Goal: Information Seeking & Learning: Learn about a topic

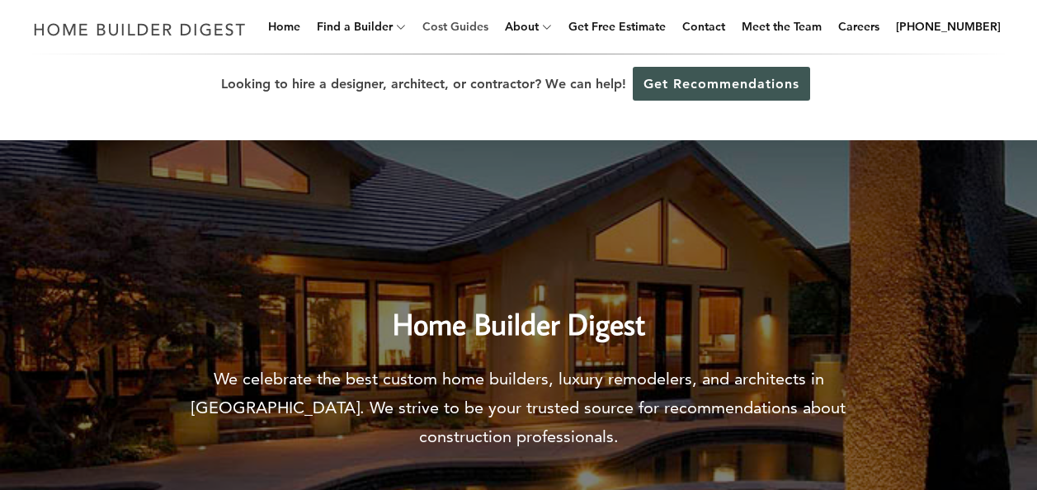
click at [480, 23] on link "Cost Guides" at bounding box center [455, 26] width 79 height 53
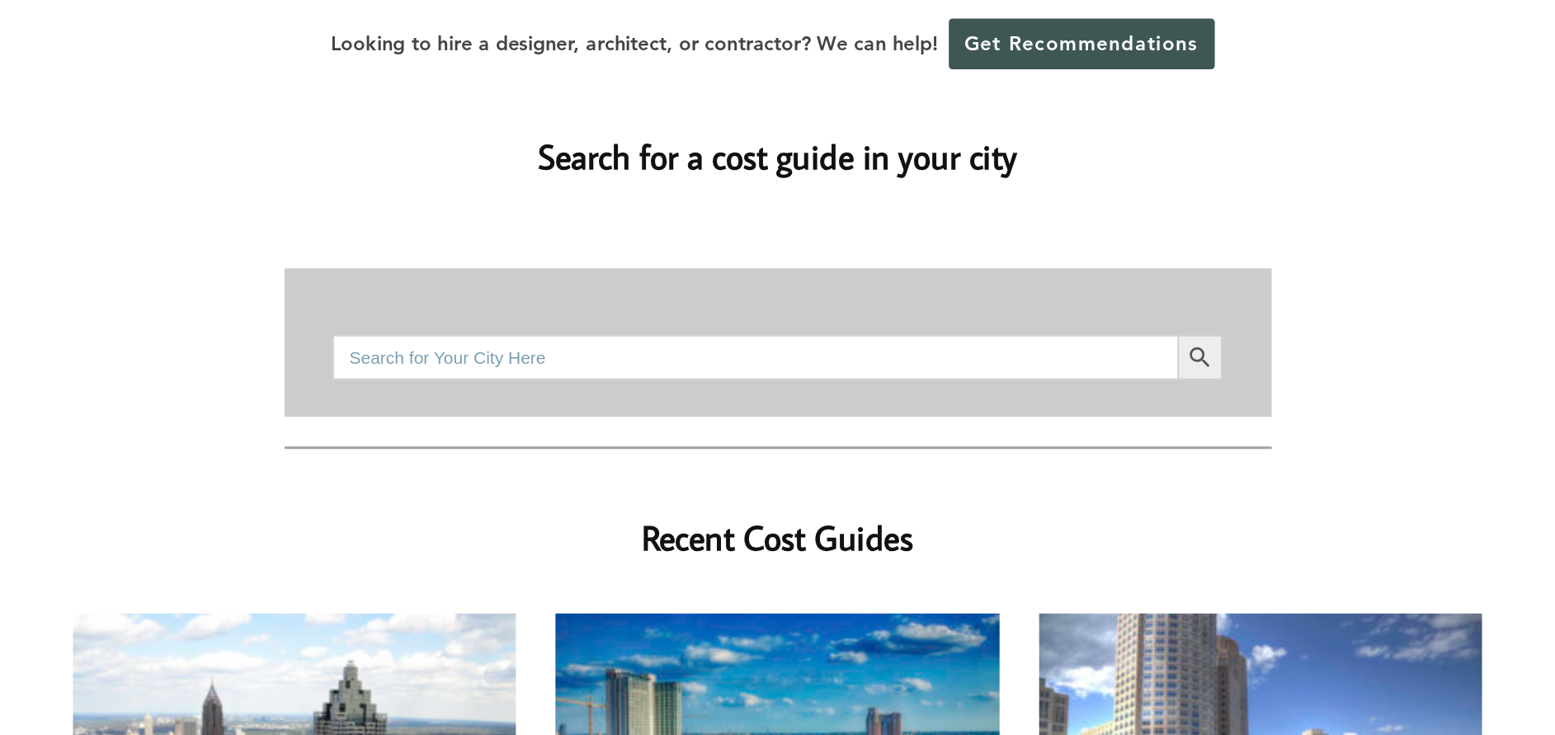
scroll to position [247, 0]
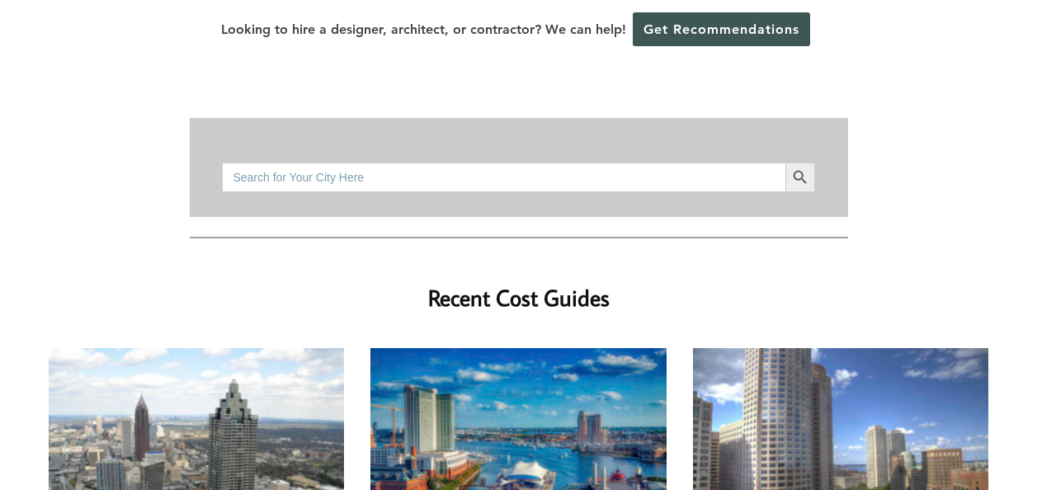
click at [408, 162] on input "Search for:" at bounding box center [503, 177] width 563 height 30
click at [785, 162] on button "Search Button" at bounding box center [800, 177] width 30 height 30
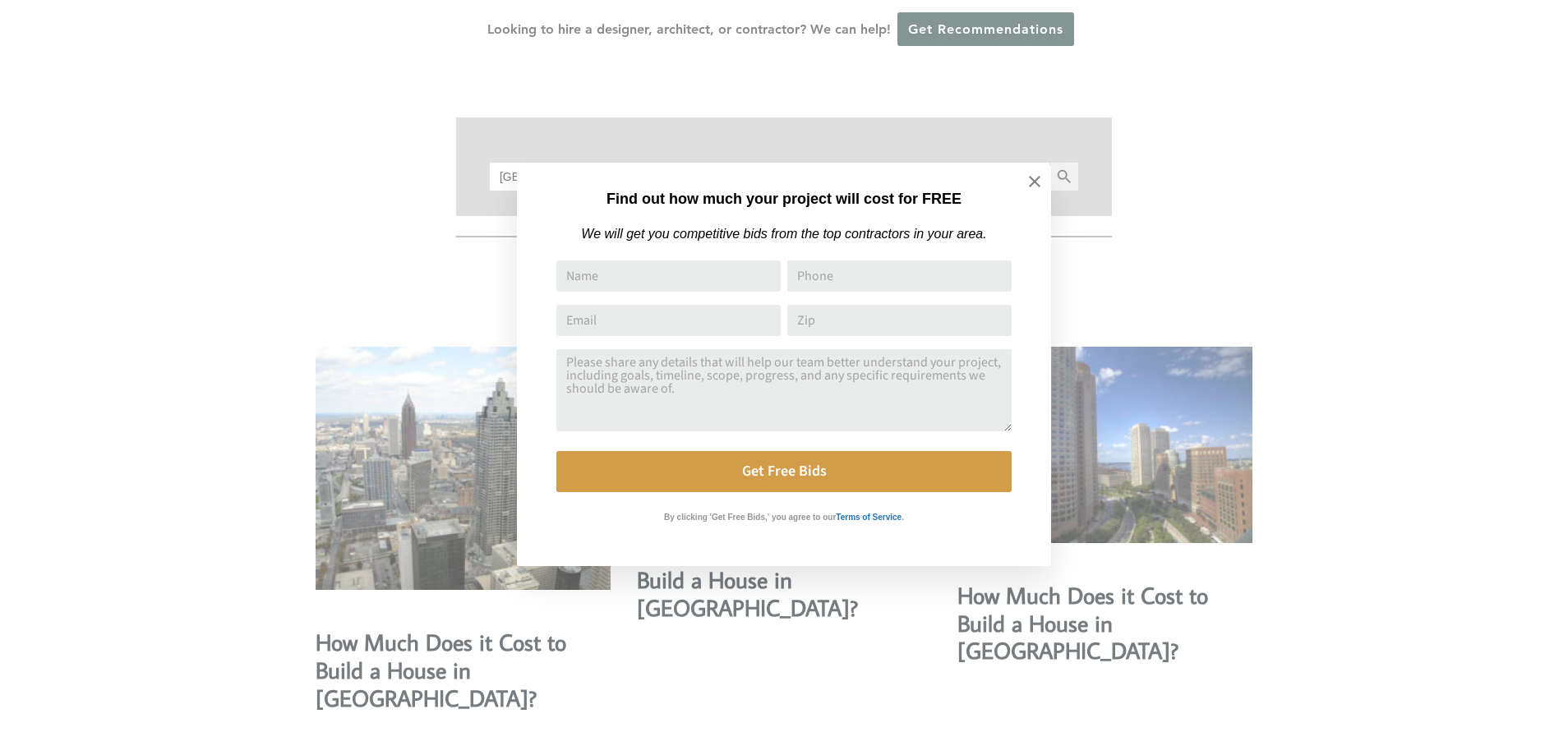
click at [616, 146] on div "Find out how much your project will cost for FREE We will get you competitive b…" at bounding box center [784, 366] width 1568 height 732
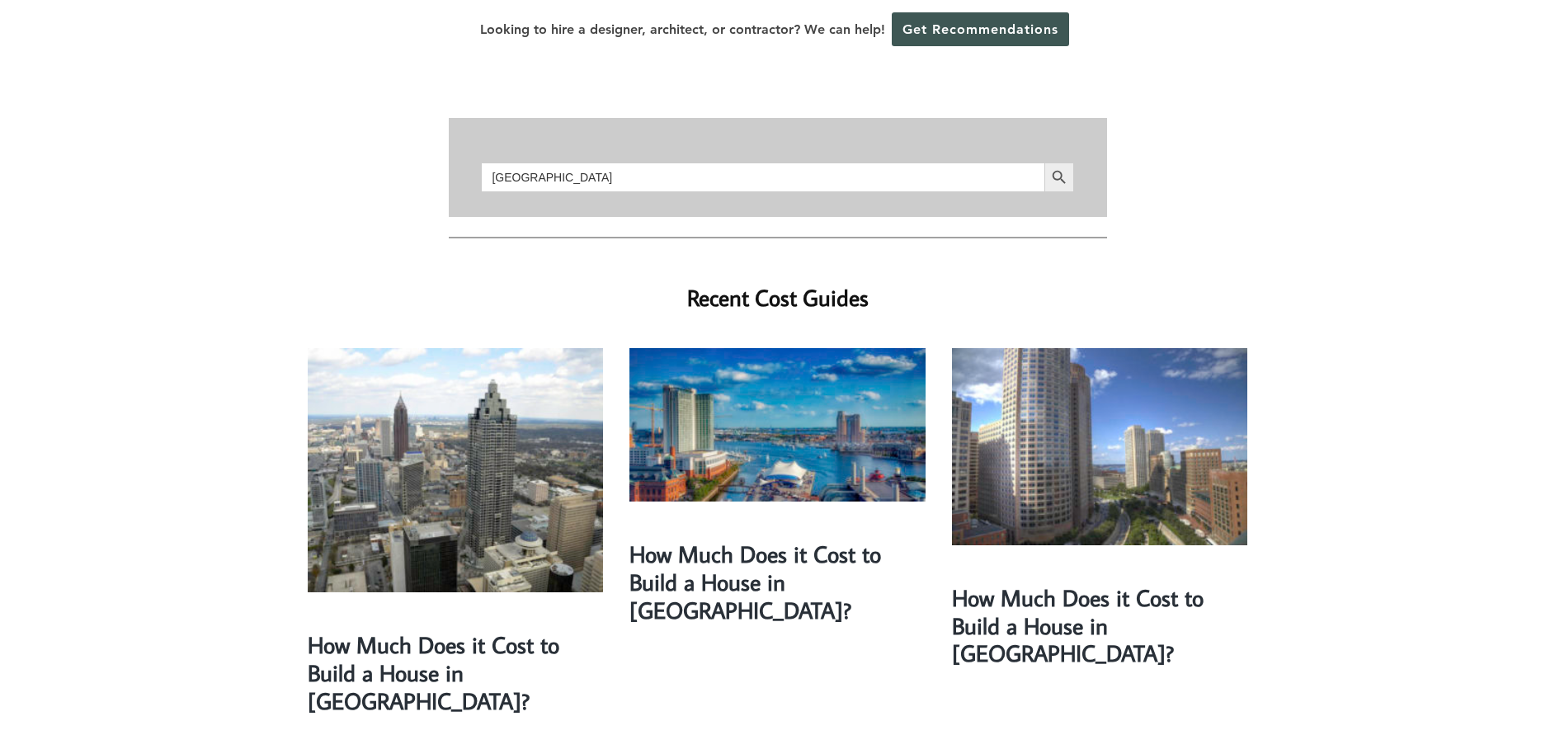
drag, startPoint x: 675, startPoint y: 146, endPoint x: 352, endPoint y: 146, distance: 322.5
click at [1036, 162] on button "Search Button" at bounding box center [1059, 177] width 30 height 30
click at [559, 162] on input "prairie du chein, WI" at bounding box center [762, 177] width 563 height 30
click at [1036, 170] on icon "Search" at bounding box center [1058, 176] width 13 height 13
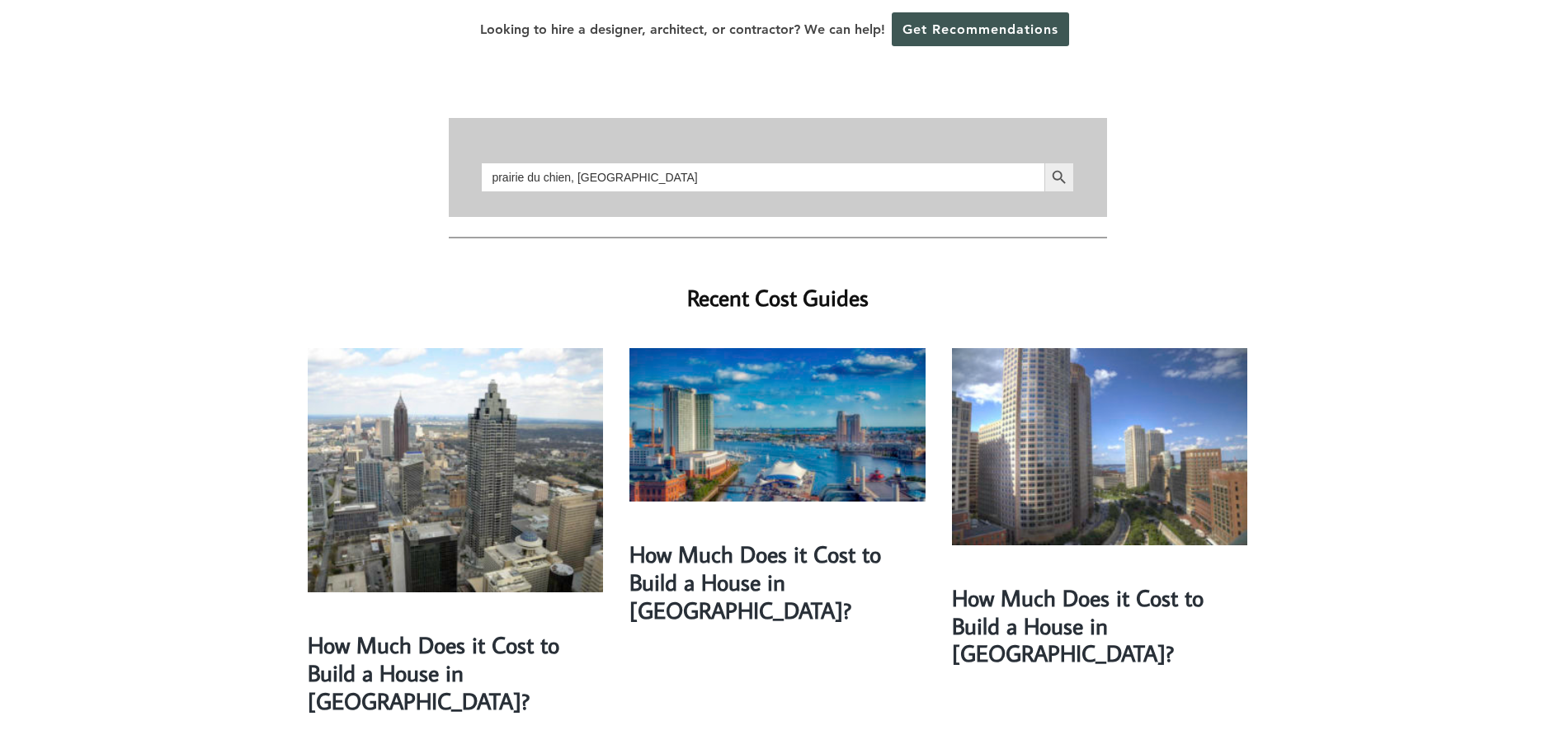
click at [610, 162] on input "prairie du chien, WI" at bounding box center [762, 177] width 563 height 30
click at [1036, 168] on icon "Search" at bounding box center [1059, 177] width 18 height 18
click at [565, 162] on input "prairie du chien" at bounding box center [762, 177] width 563 height 30
click at [1036, 162] on span "submit" at bounding box center [1059, 177] width 30 height 30
drag, startPoint x: 643, startPoint y: 144, endPoint x: 243, endPoint y: 182, distance: 401.8
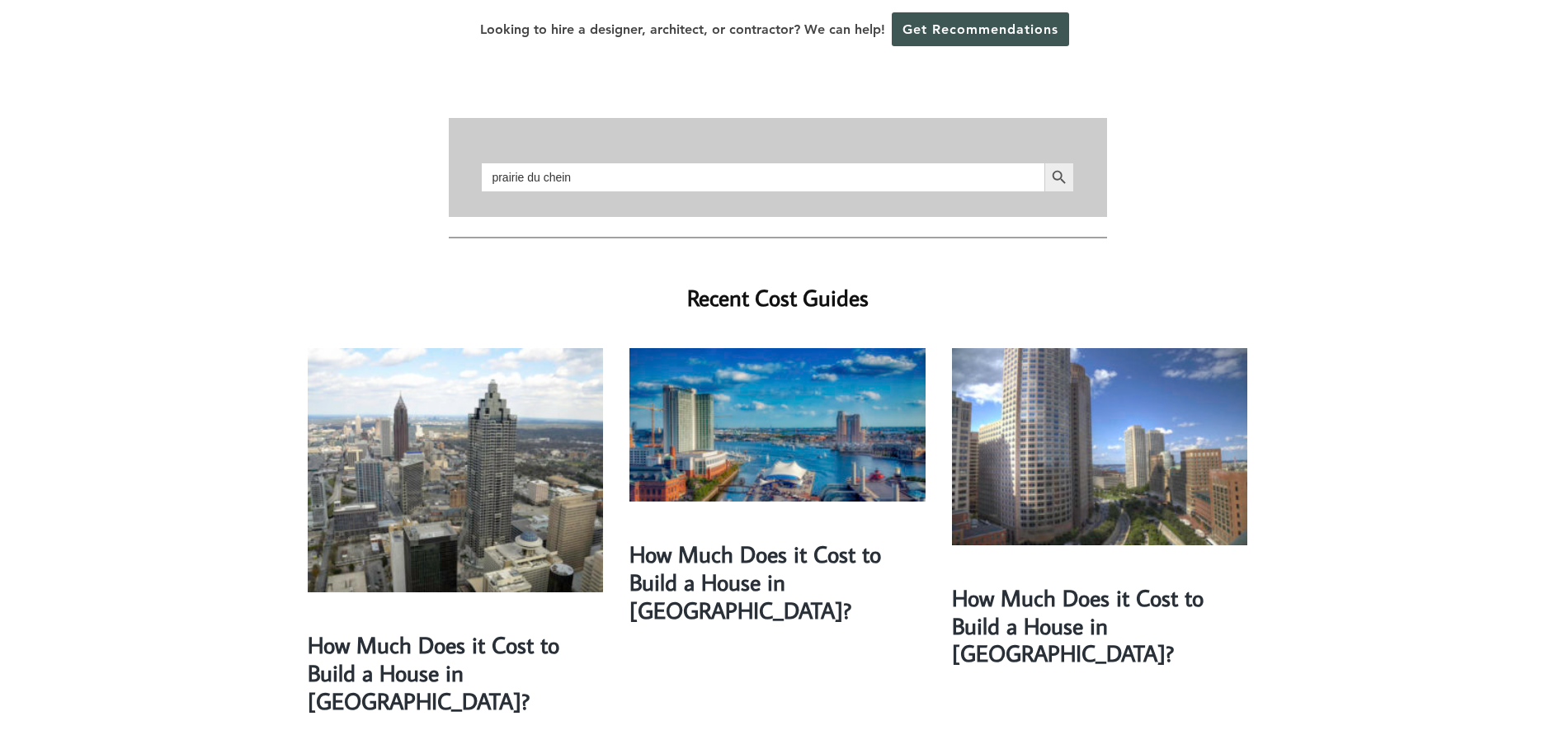
click at [1036, 162] on button "Search Button" at bounding box center [1059, 177] width 30 height 30
drag, startPoint x: 509, startPoint y: 142, endPoint x: 400, endPoint y: 98, distance: 117.3
type input "des moines"
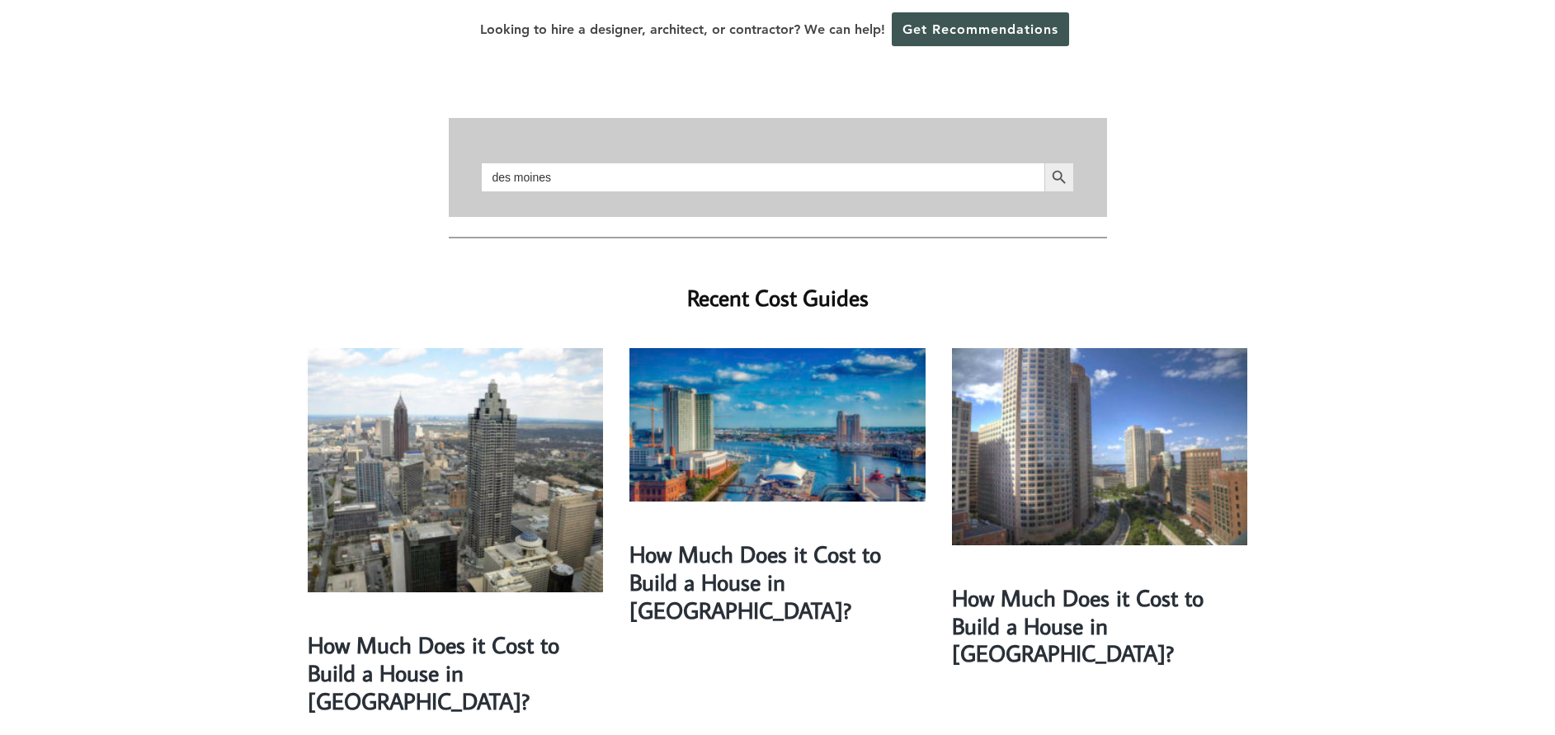
click at [1036, 162] on button "Search Button" at bounding box center [1059, 177] width 30 height 30
click at [1036, 170] on icon "Search" at bounding box center [1058, 176] width 13 height 13
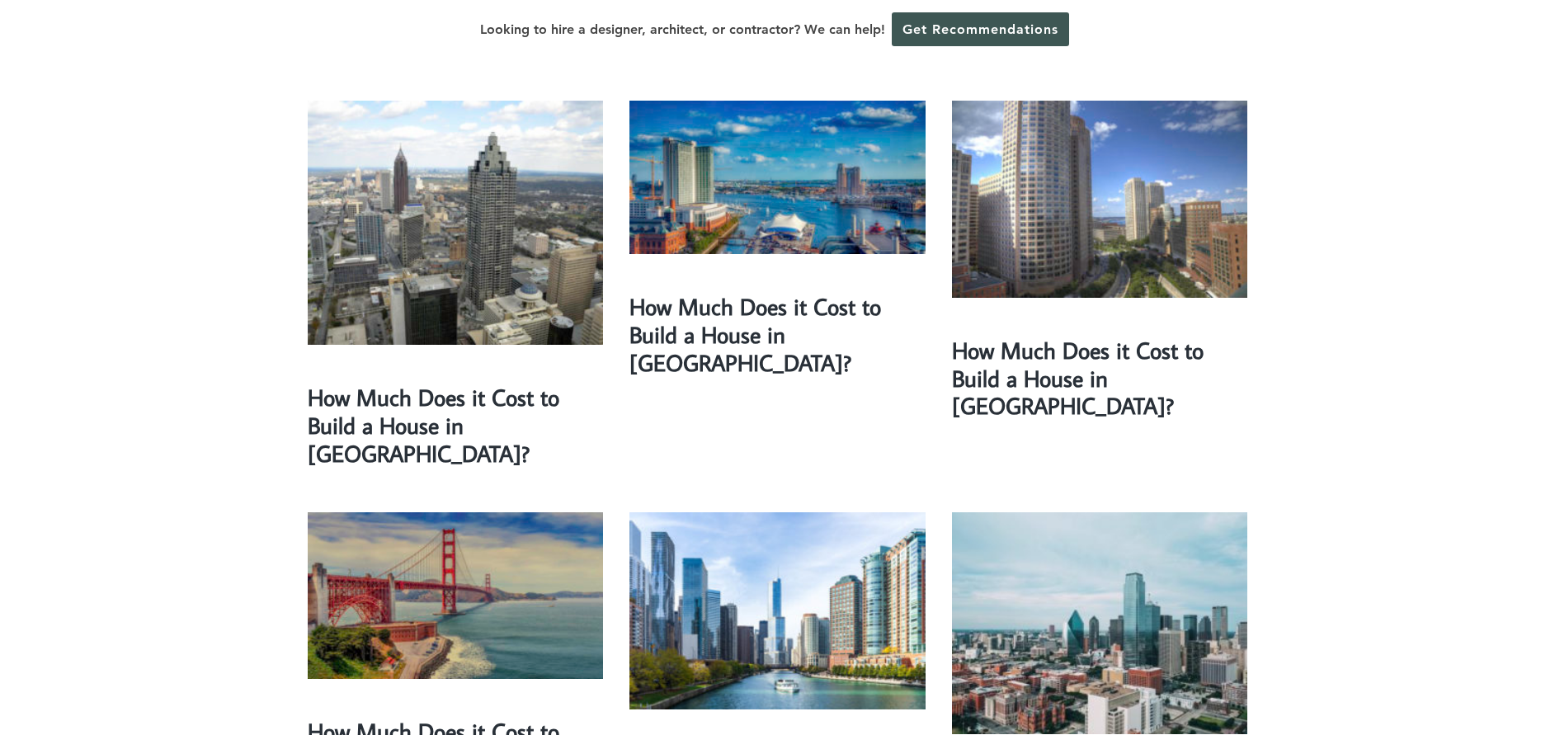
scroll to position [619, 0]
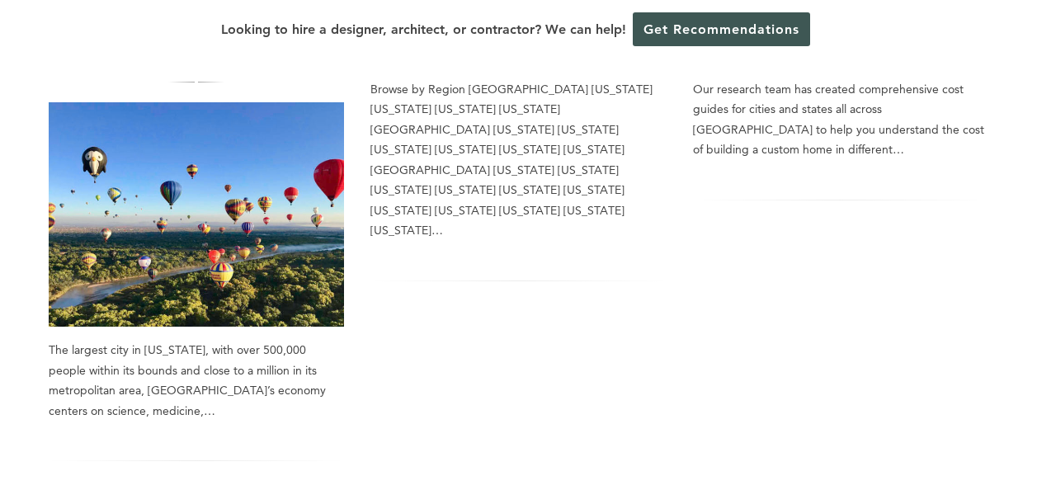
scroll to position [218, 0]
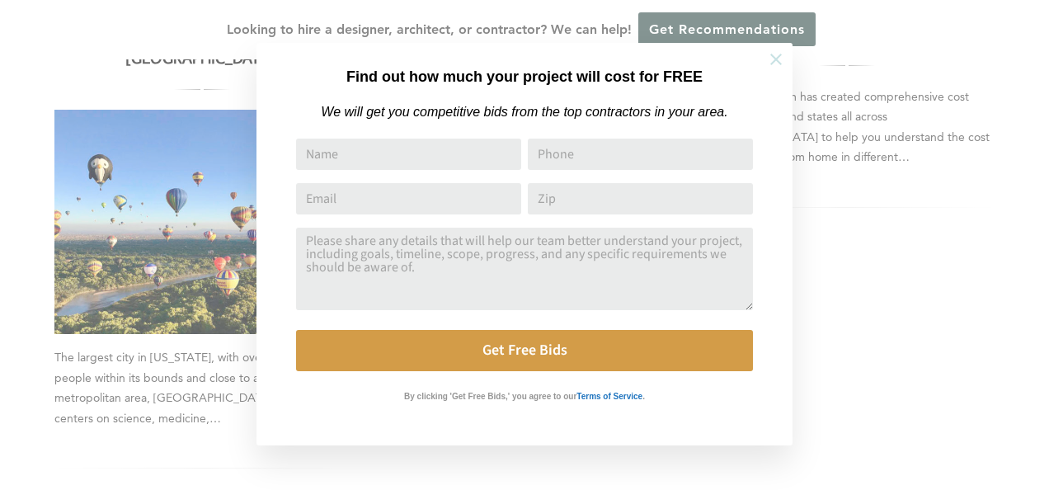
click at [772, 54] on icon at bounding box center [776, 60] width 12 height 12
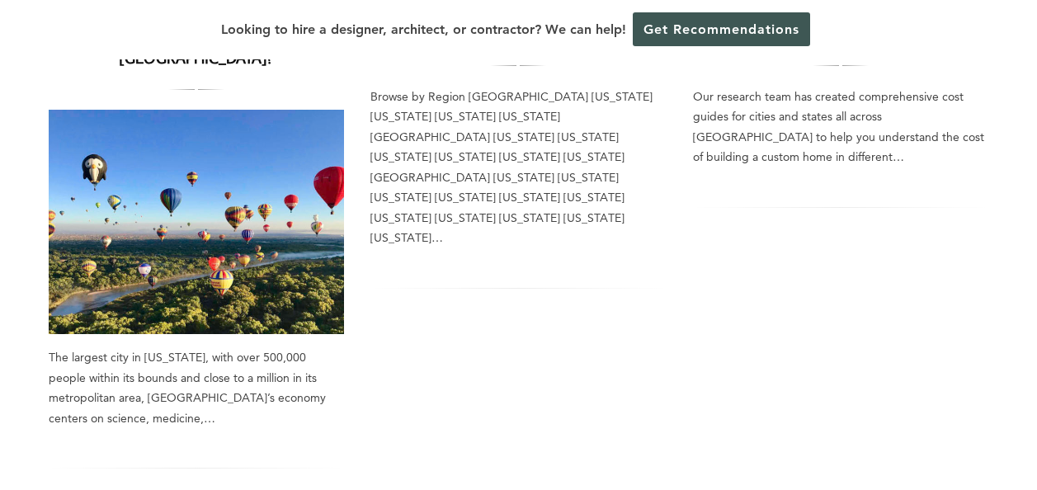
click at [284, 219] on img at bounding box center [197, 222] width 296 height 224
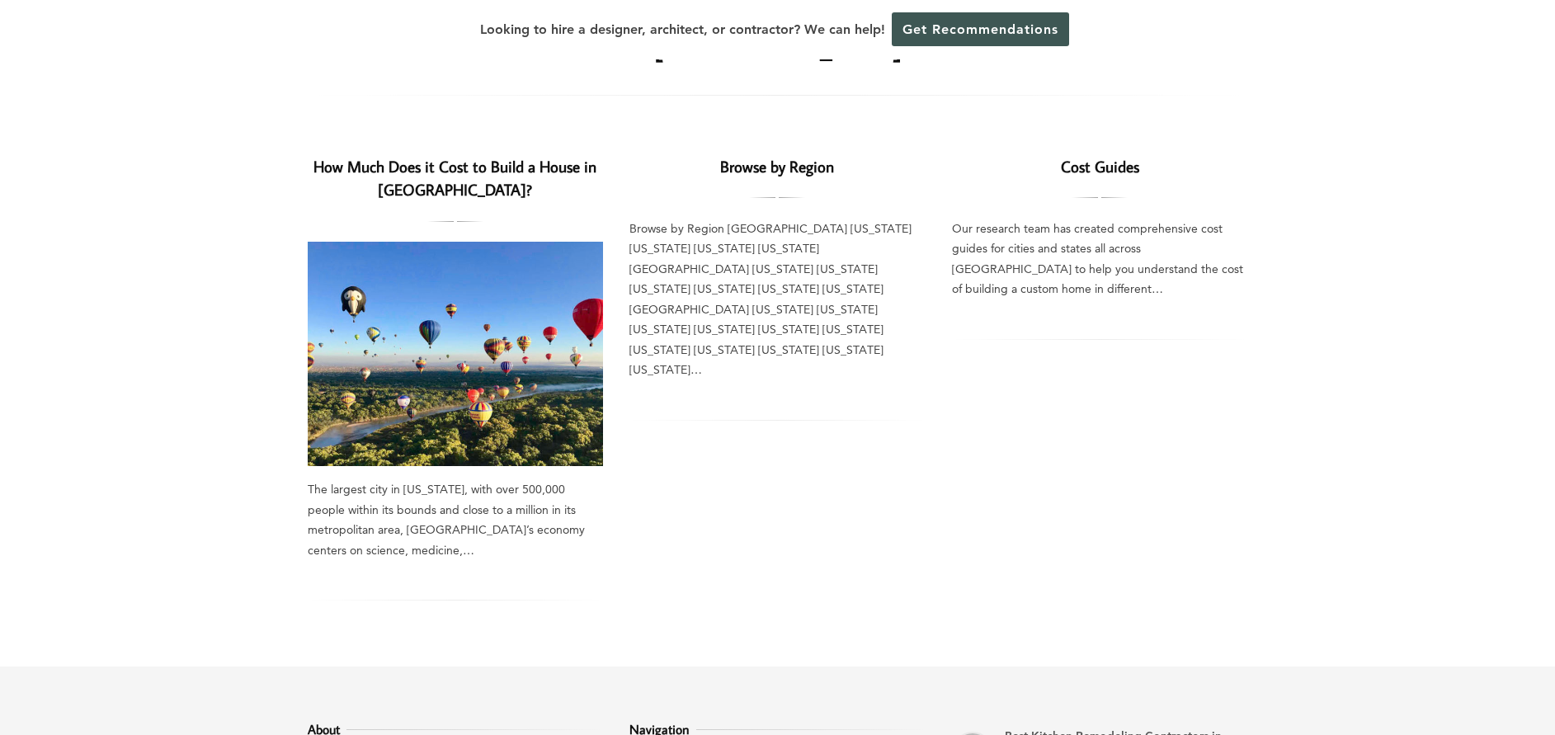
scroll to position [0, 0]
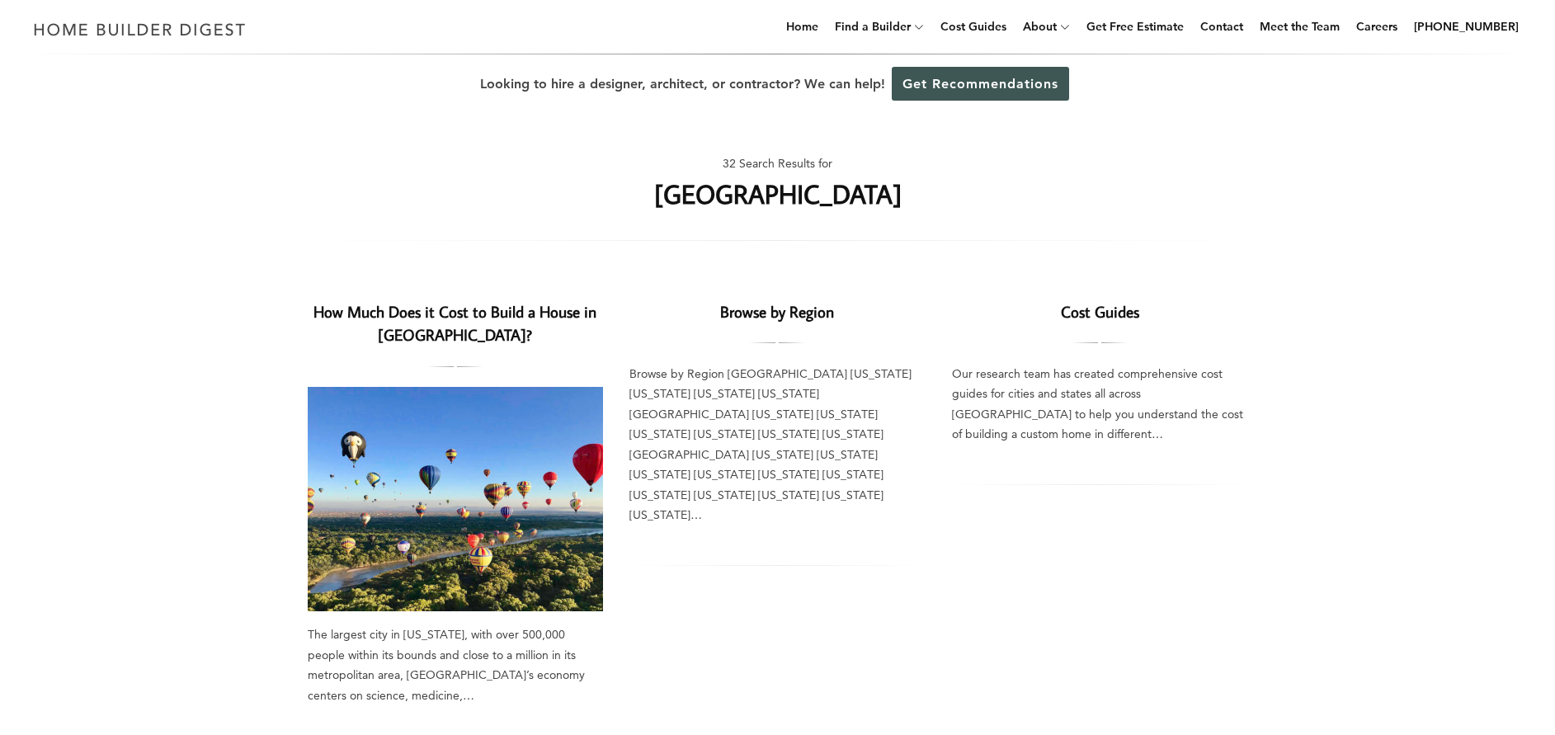
click at [859, 198] on div "32 Search Results for albuquerque" at bounding box center [778, 190] width 940 height 101
drag, startPoint x: 837, startPoint y: 191, endPoint x: 430, endPoint y: 144, distance: 410.2
click at [430, 144] on div "32 Search Results for albuquerque" at bounding box center [778, 190] width 940 height 101
click at [888, 215] on div "32 Search Results for albuquerque" at bounding box center [778, 190] width 940 height 101
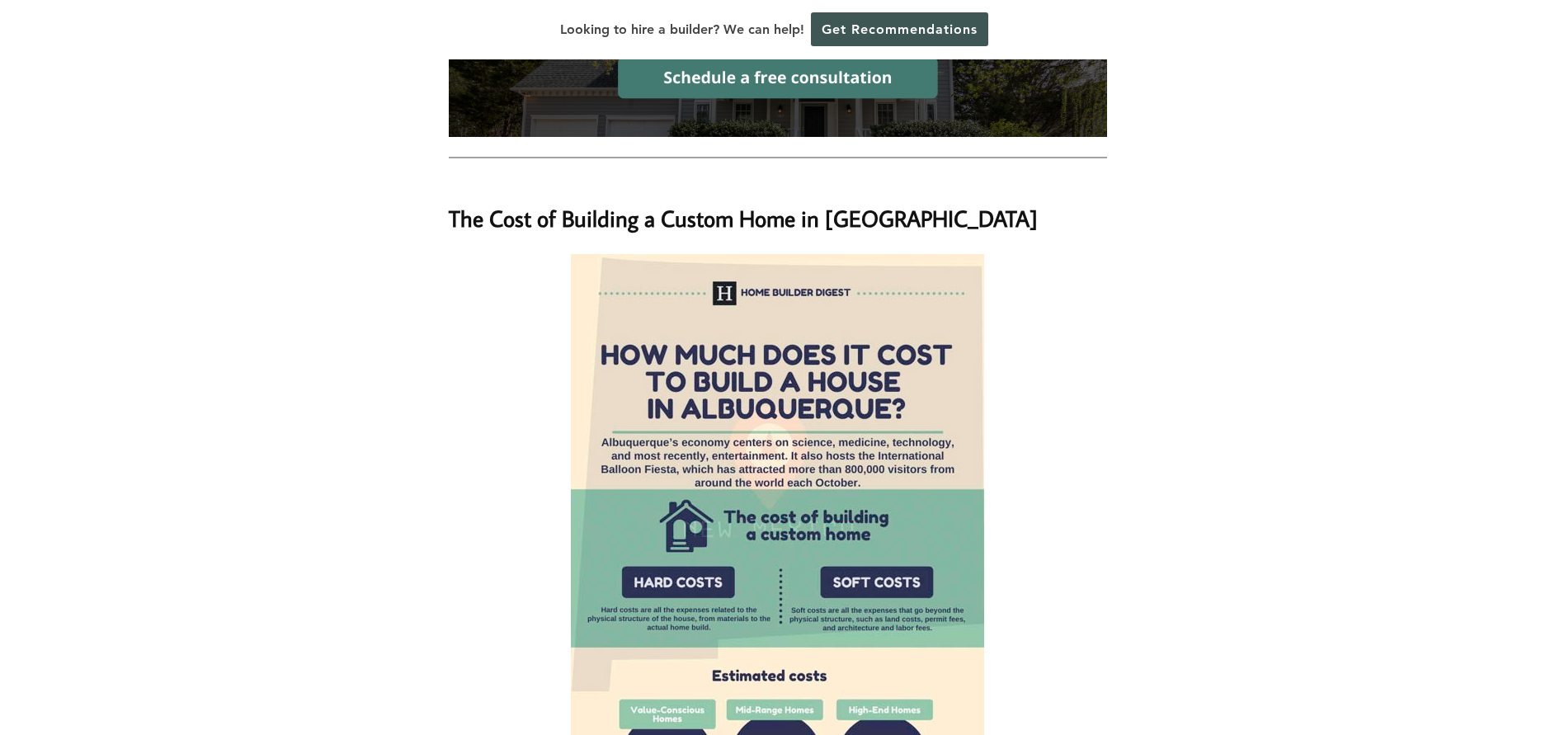
scroll to position [1113, 0]
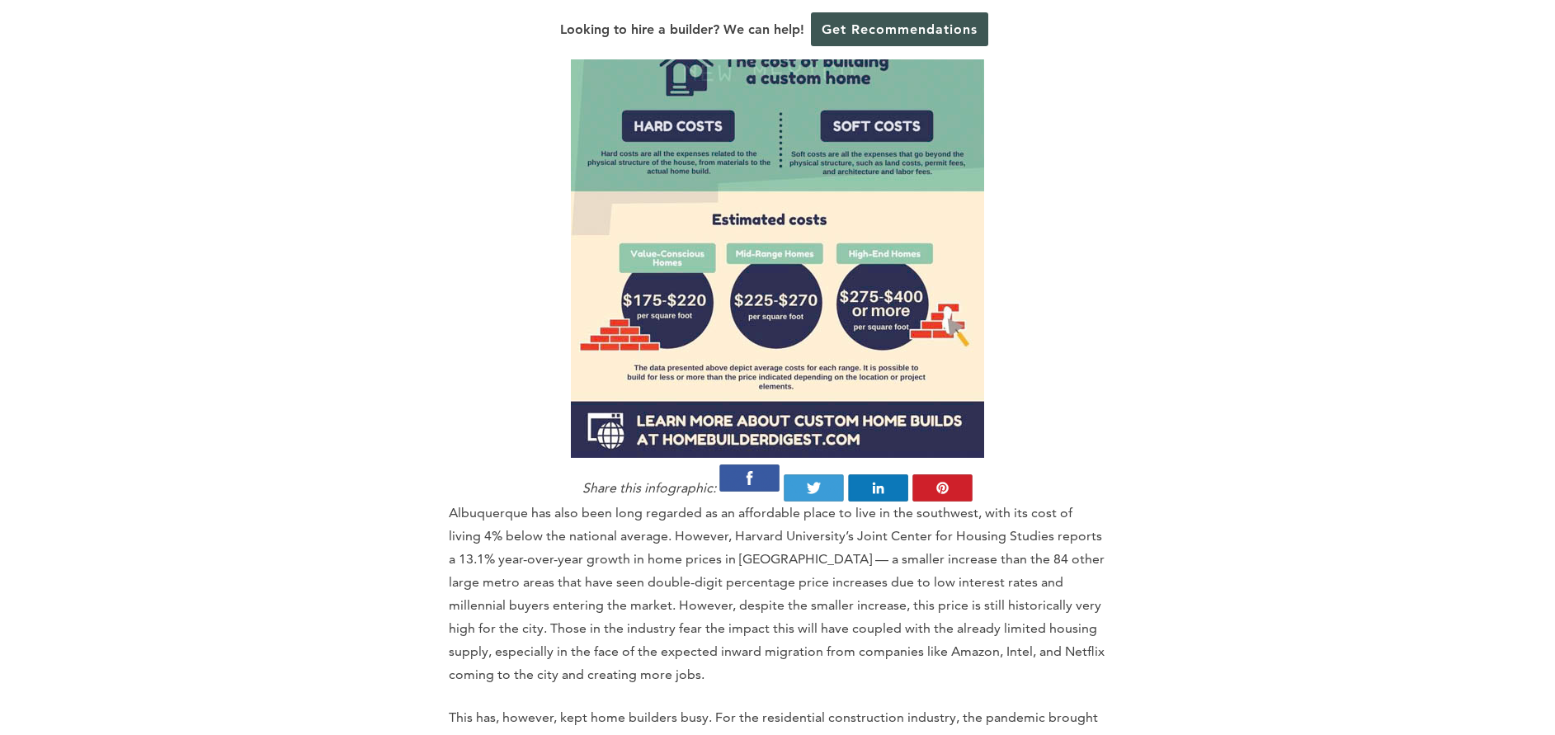
scroll to position [1485, 0]
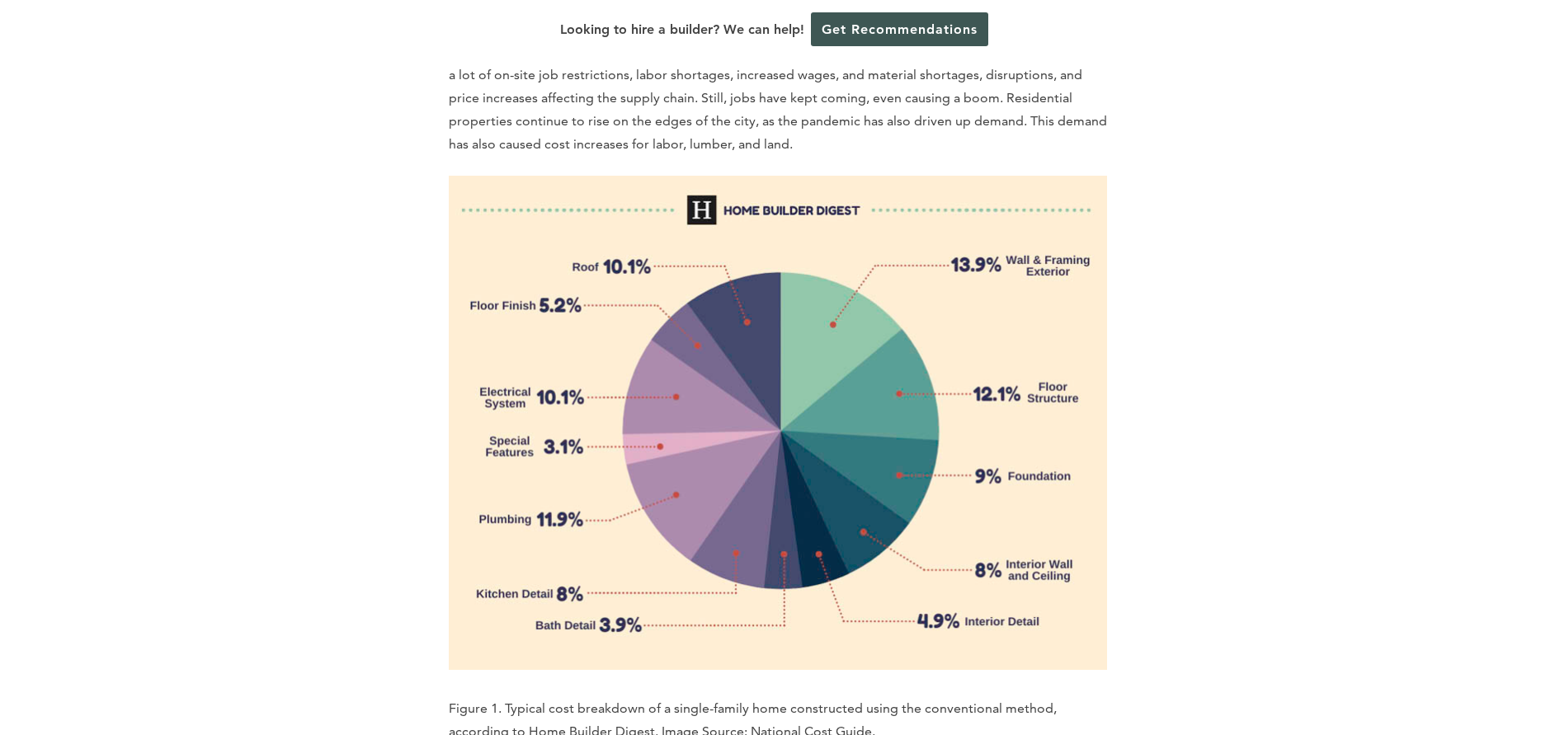
scroll to position [2103, 0]
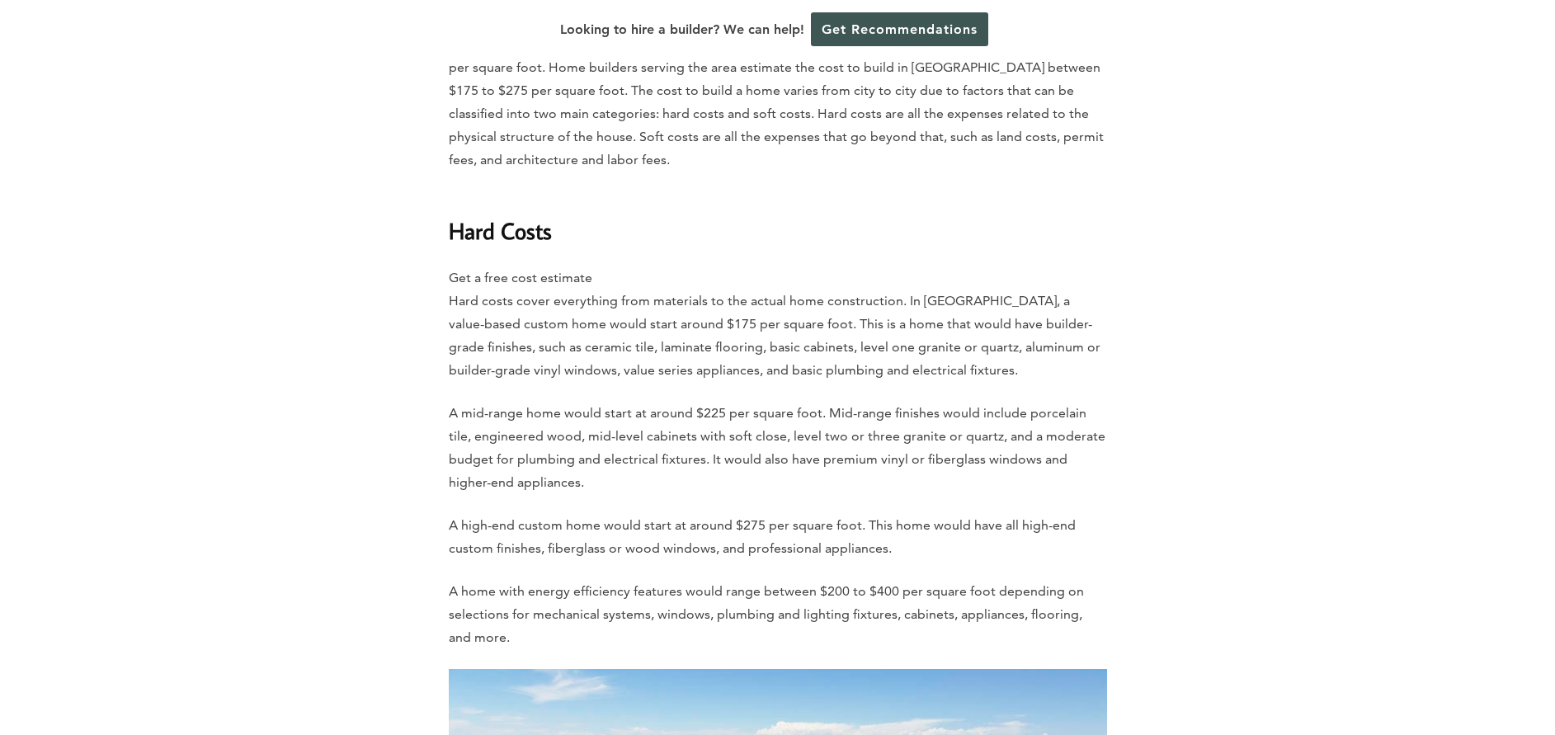
scroll to position [2846, 0]
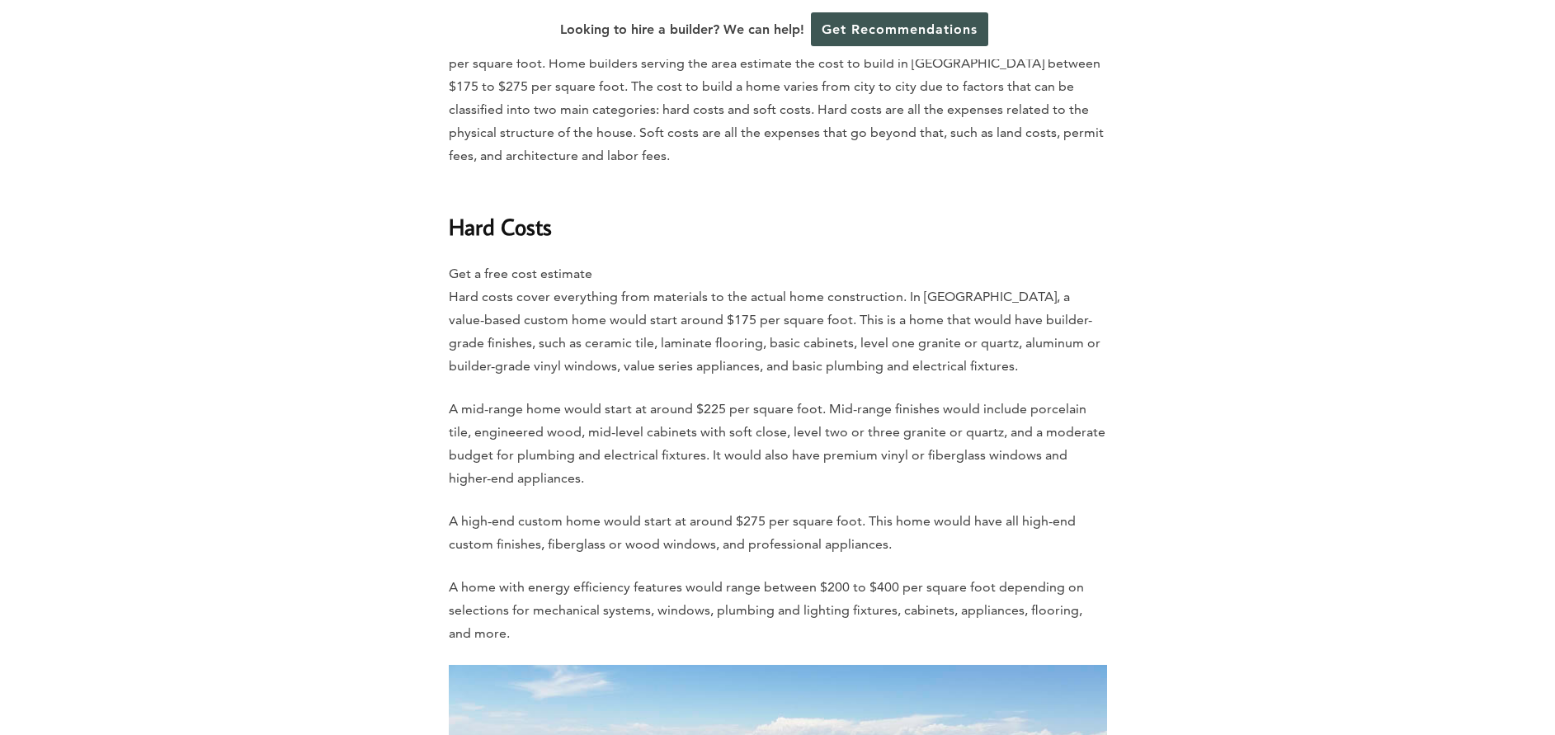
click at [556, 262] on p "Get a free cost estimate Hard costs cover everything from materials to the actu…" at bounding box center [778, 319] width 658 height 115
click at [471, 262] on p "Get a free cost estimate Hard costs cover everything from materials to the actu…" at bounding box center [778, 319] width 658 height 115
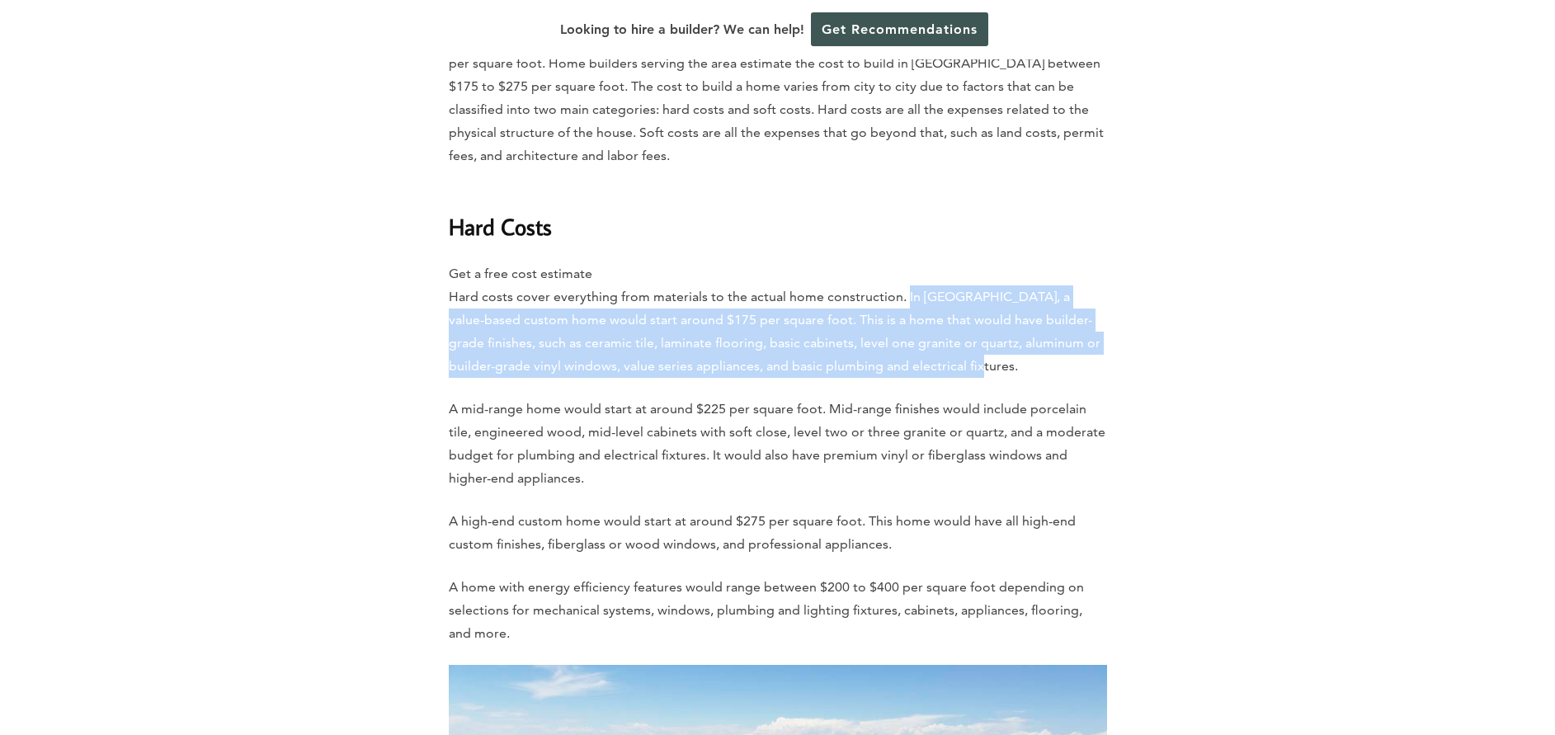
drag, startPoint x: 902, startPoint y: 233, endPoint x: 958, endPoint y: 294, distance: 83.5
click at [958, 294] on p "Get a free cost estimate Hard costs cover everything from materials to the actu…" at bounding box center [778, 319] width 658 height 115
copy p "In Albuquerque, a value-based custom home would start around $175 per square fo…"
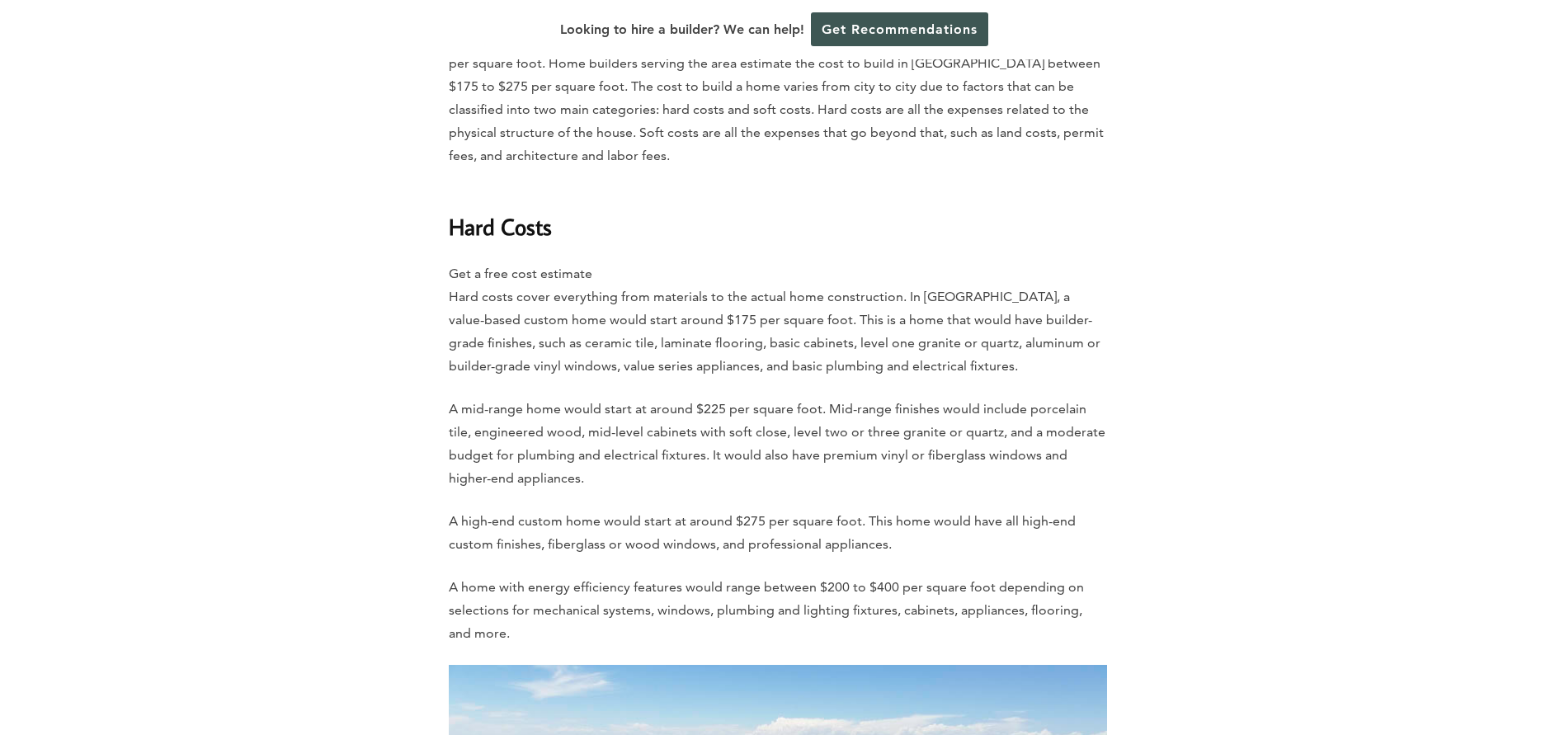
drag, startPoint x: 680, startPoint y: 388, endPoint x: 667, endPoint y: 389, distance: 12.4
click at [667, 398] on p "A mid-range home would start at around $225 per square foot. Mid-range finishes…" at bounding box center [778, 444] width 658 height 92
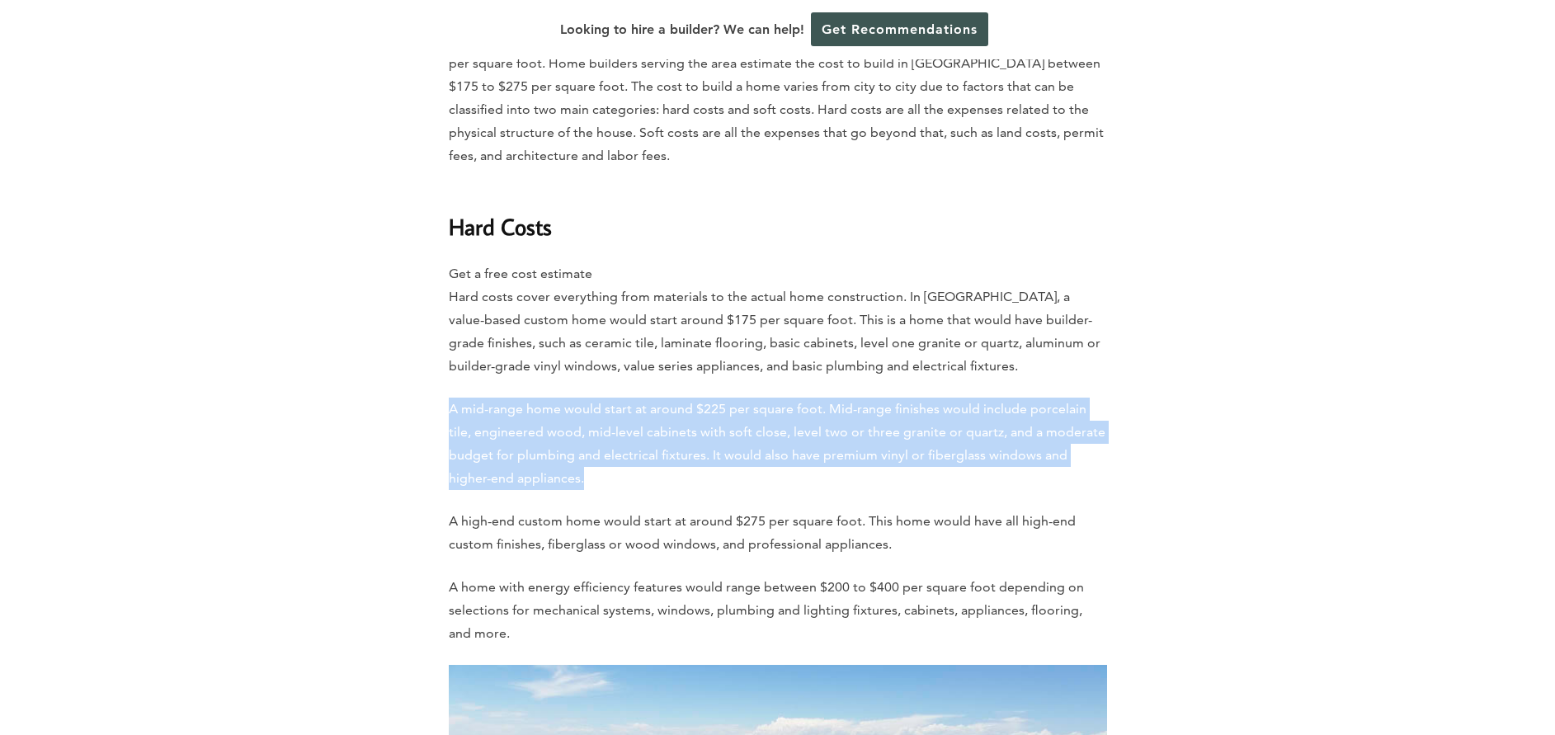
drag, startPoint x: 451, startPoint y: 341, endPoint x: 572, endPoint y: 414, distance: 141.3
click at [572, 414] on p "A mid-range home would start at around $225 per square foot. Mid-range finishes…" at bounding box center [778, 444] width 658 height 92
copy p "A mid-range home would start at around $225 per square foot. Mid-range finishes…"
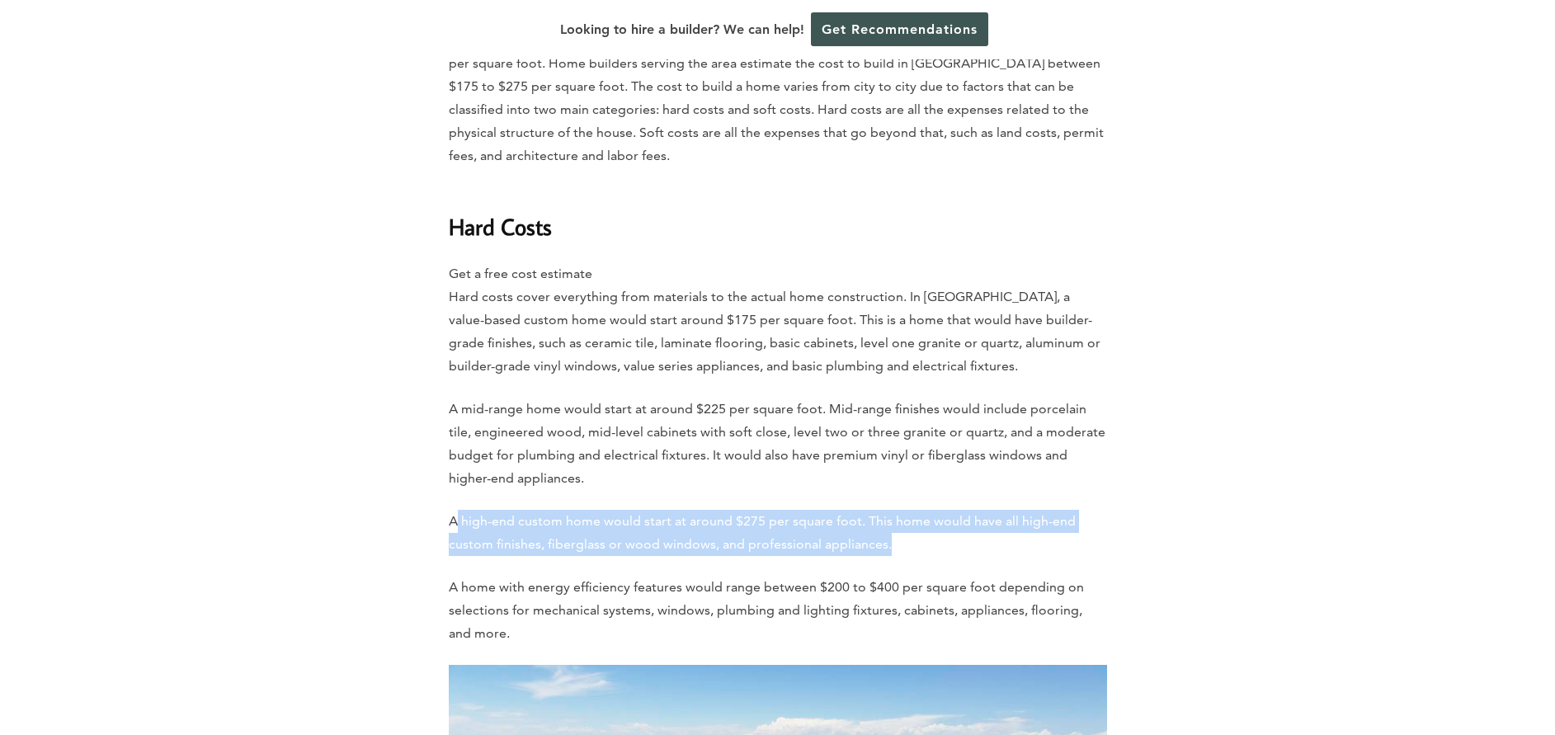
drag, startPoint x: 454, startPoint y: 453, endPoint x: 890, endPoint y: 474, distance: 436.0
click at [890, 489] on p "A high-end custom home would start at around $275 per square foot. This home wo…" at bounding box center [778, 533] width 658 height 46
click at [460, 489] on p "A high-end custom home would start at around $275 per square foot. This home wo…" at bounding box center [778, 533] width 658 height 46
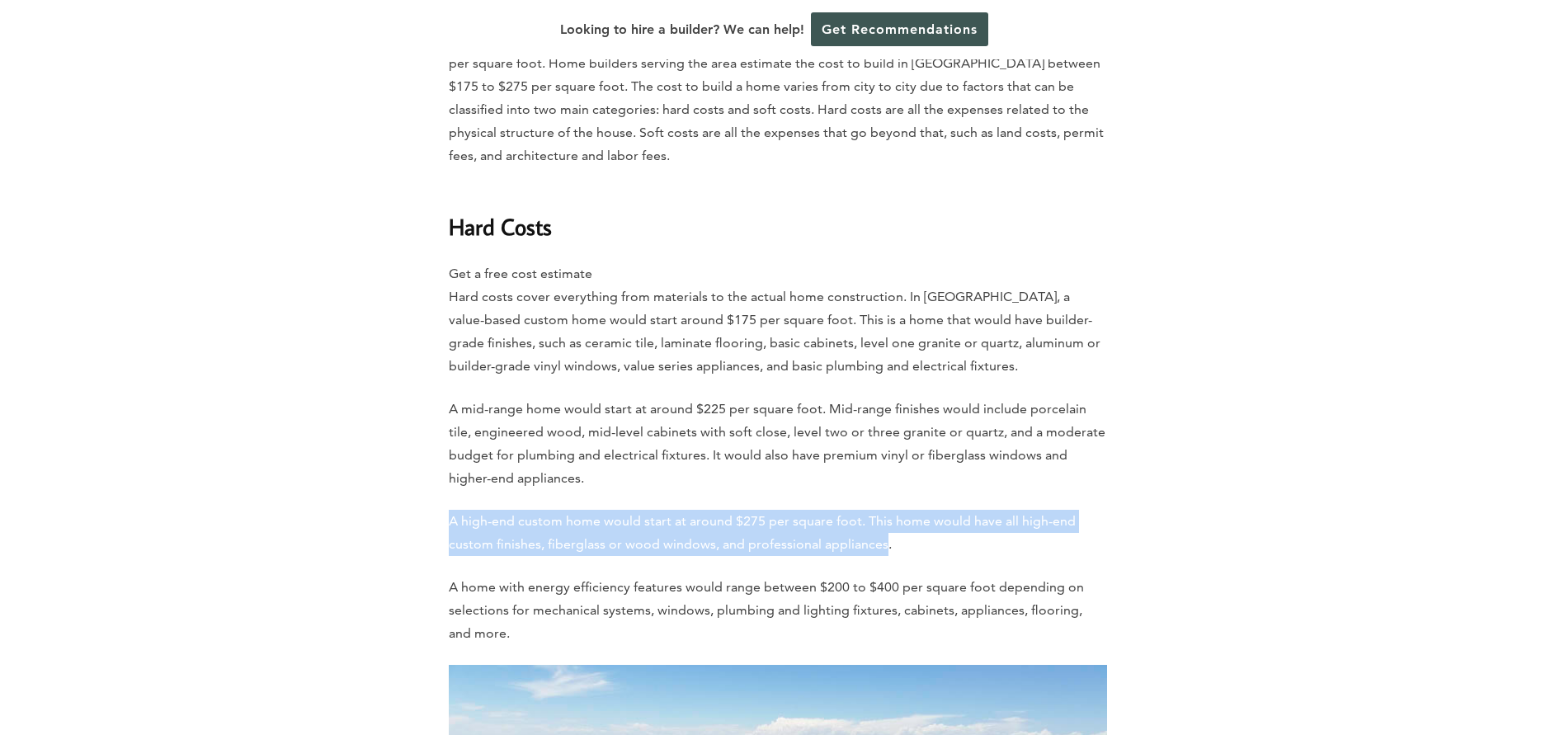
drag, startPoint x: 884, startPoint y: 478, endPoint x: 428, endPoint y: 446, distance: 457.2
copy p "A high-end custom home would start at around $275 per square foot. This home wo…"
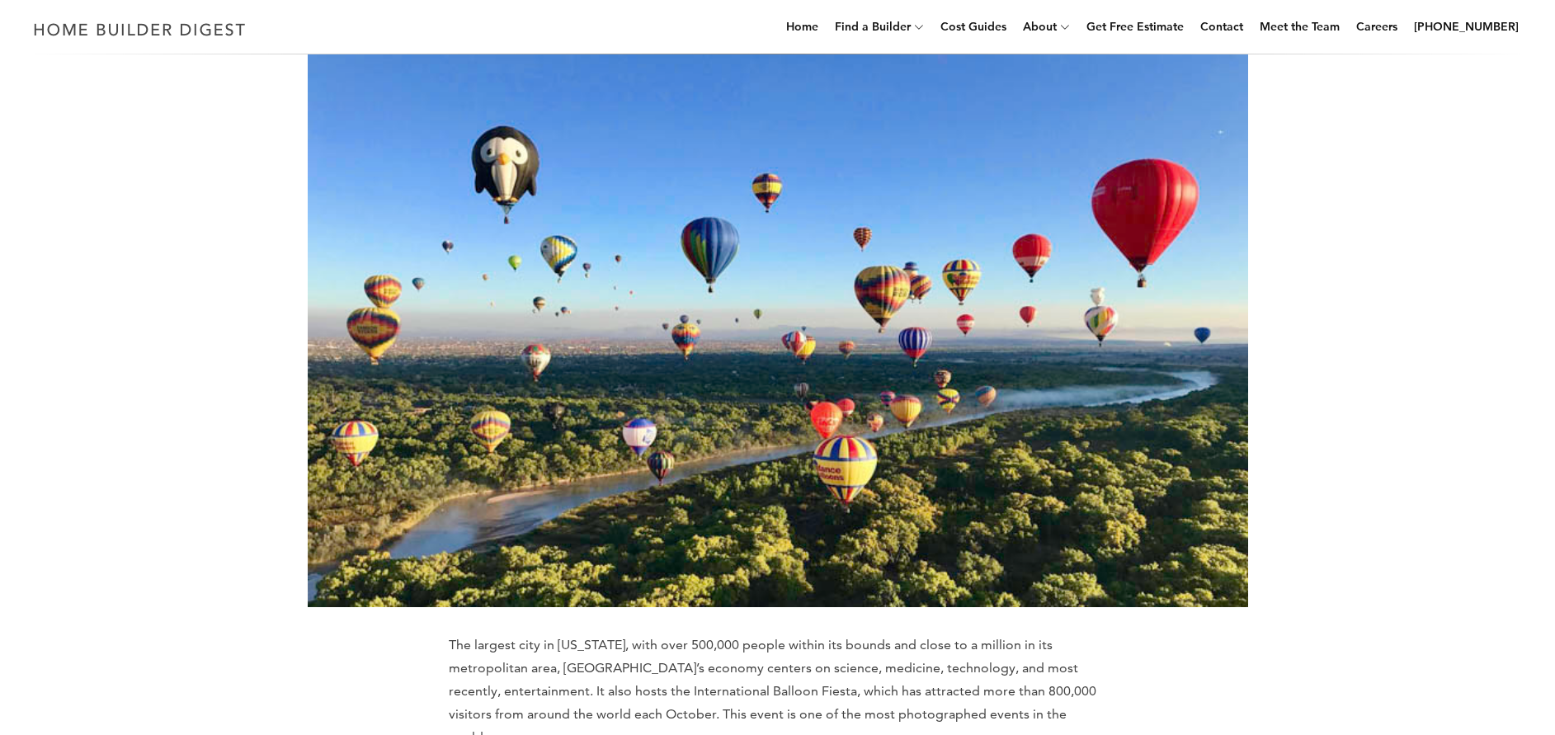
scroll to position [0, 0]
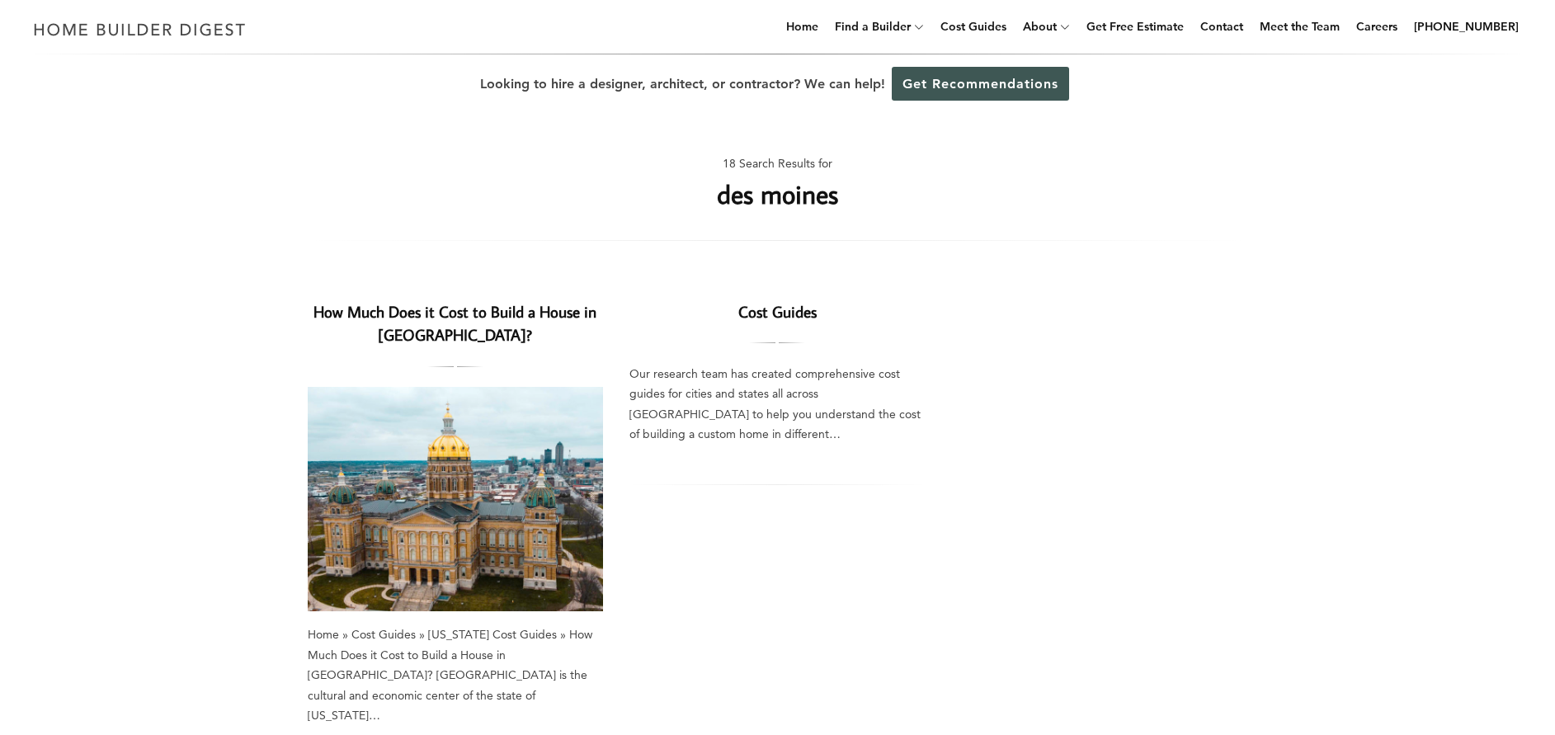
click at [475, 525] on img at bounding box center [456, 499] width 296 height 224
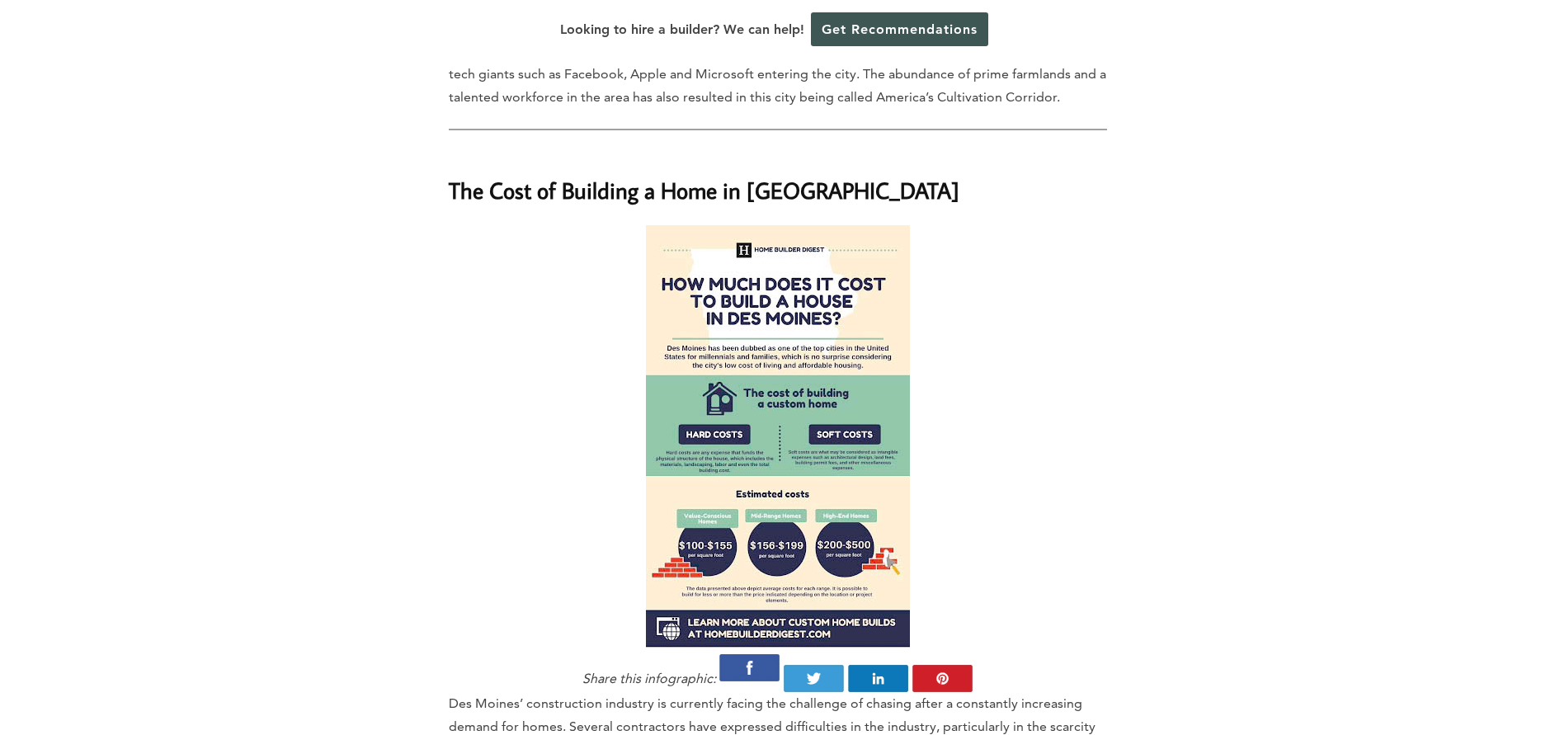
scroll to position [1485, 0]
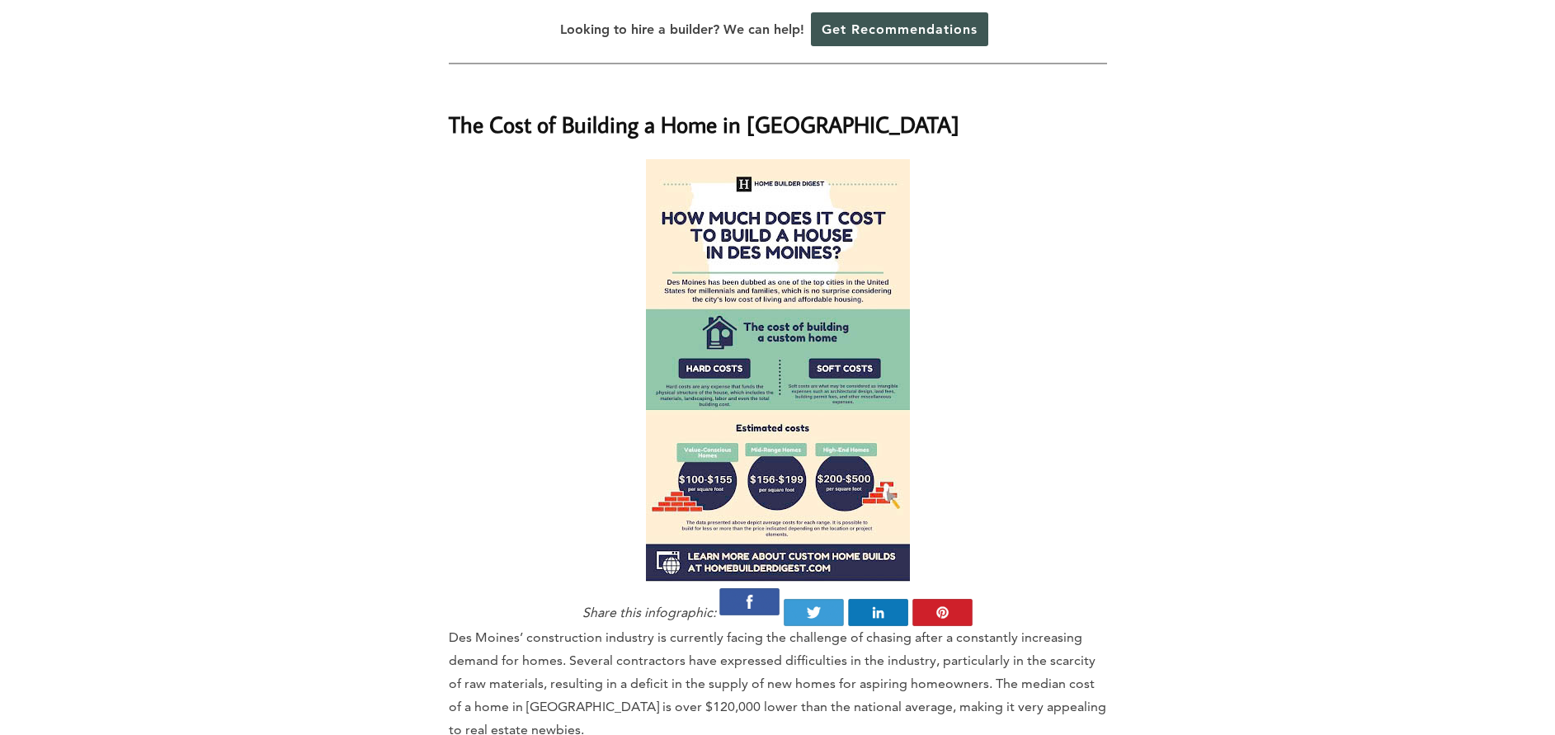
click at [728, 626] on p "Des Moines’ construction industry is currently facing the challenge of chasing …" at bounding box center [778, 683] width 658 height 115
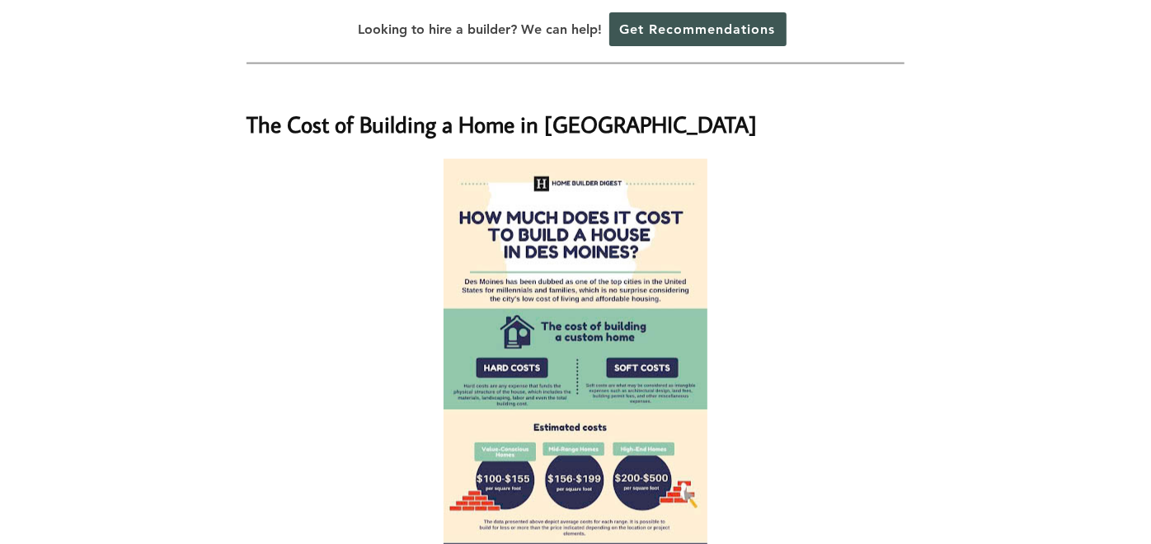
click at [826, 272] on div at bounding box center [576, 370] width 658 height 422
click at [886, 284] on div at bounding box center [576, 370] width 658 height 422
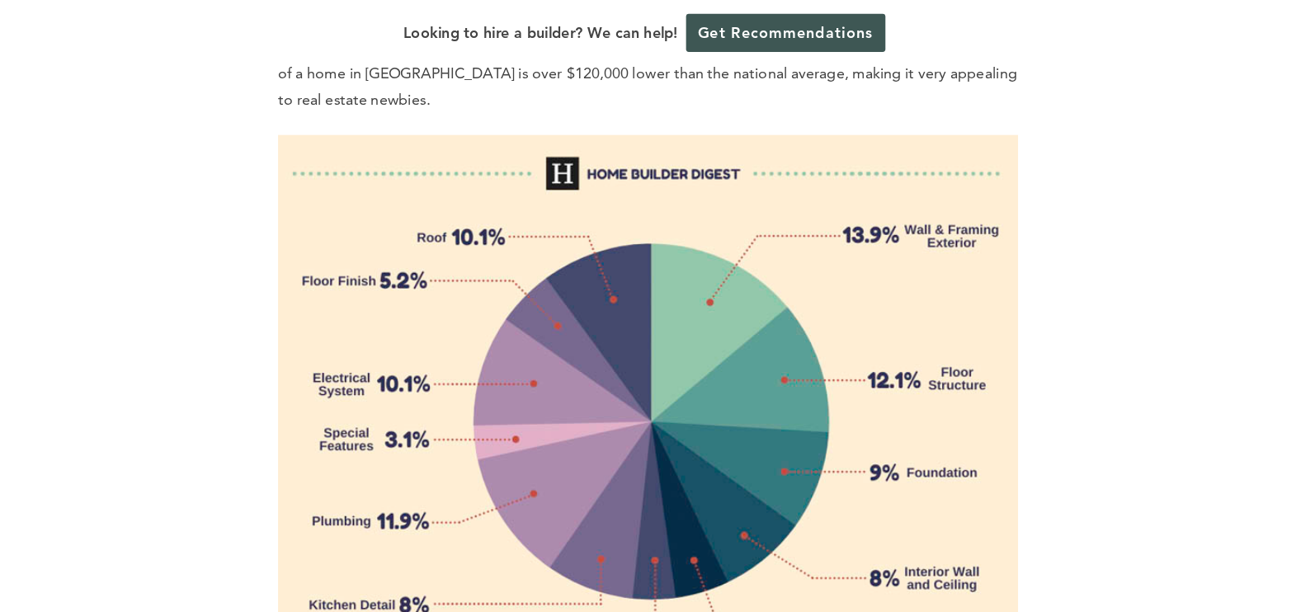
scroll to position [2126, 0]
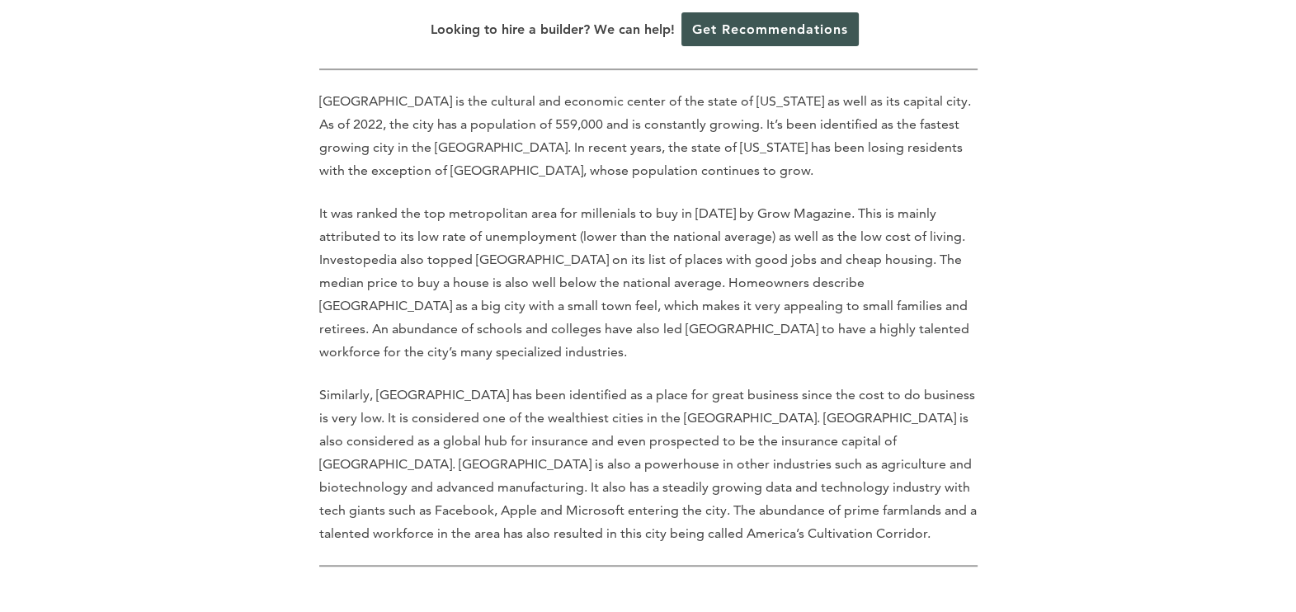
scroll to position [928, 0]
